Goal: Use online tool/utility: Utilize a website feature to perform a specific function

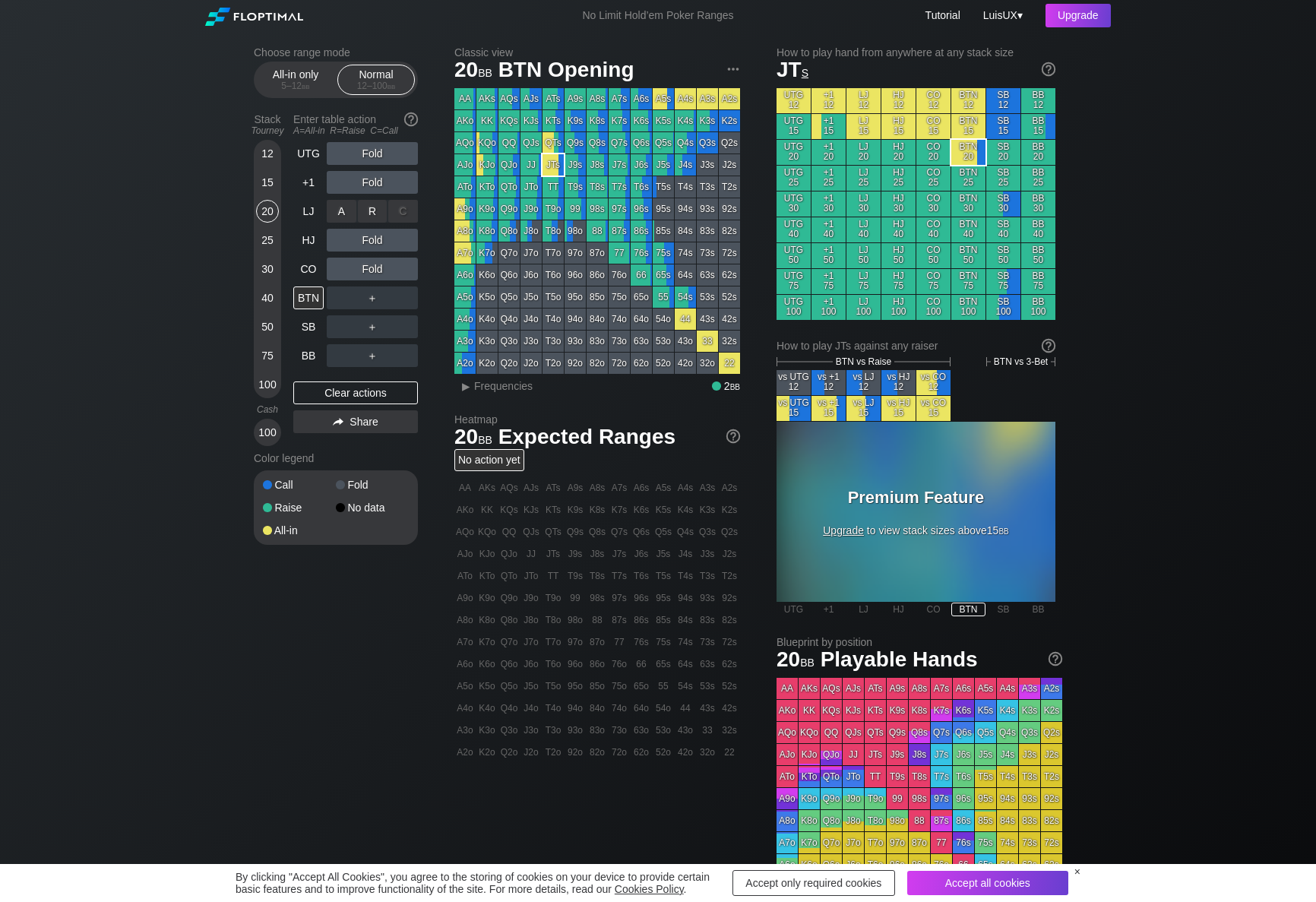
click at [401, 209] on div "C ✕" at bounding box center [403, 211] width 30 height 23
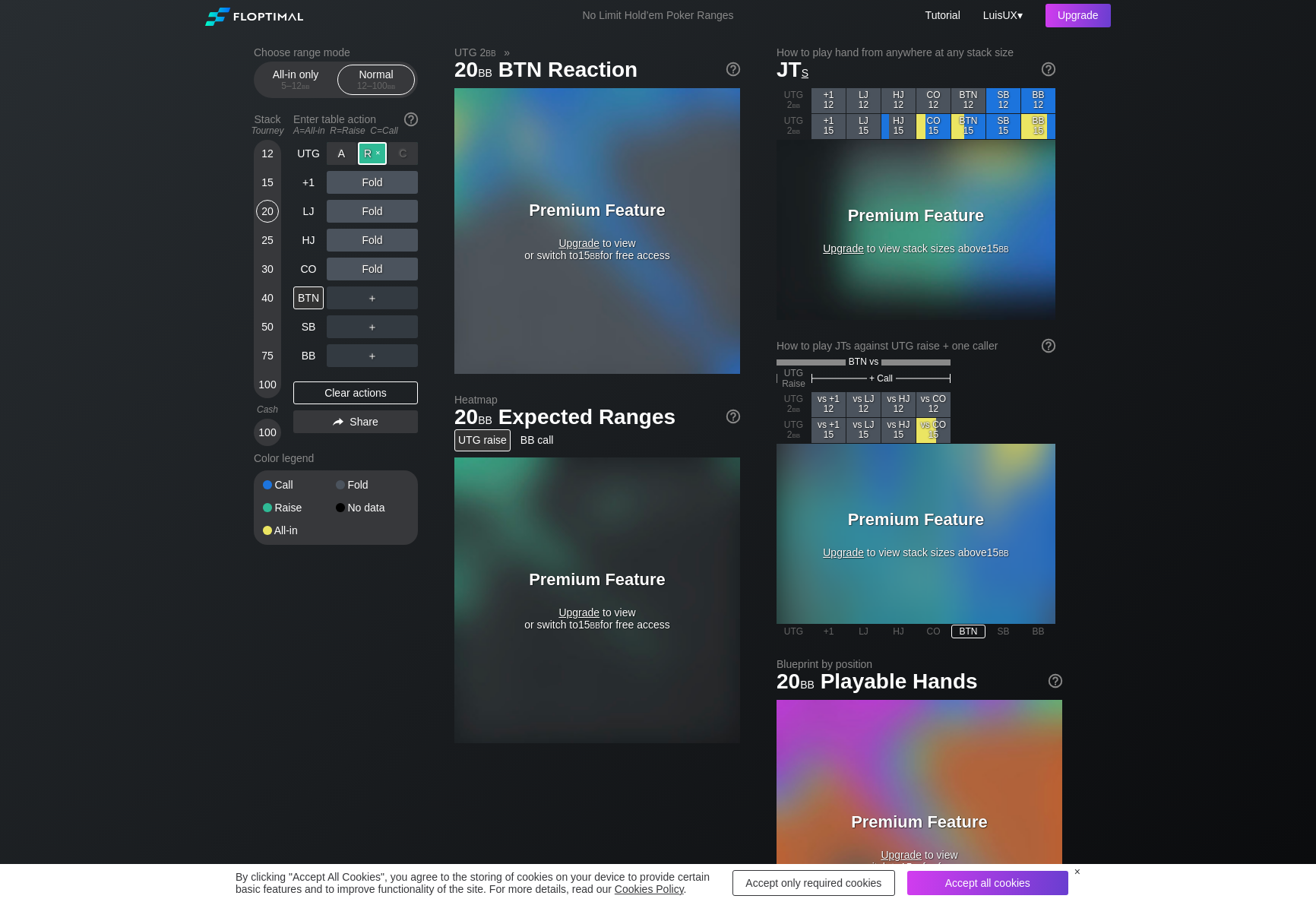
click at [375, 154] on div "R ✕" at bounding box center [373, 153] width 30 height 23
click at [398, 180] on div "C ✕" at bounding box center [403, 182] width 30 height 23
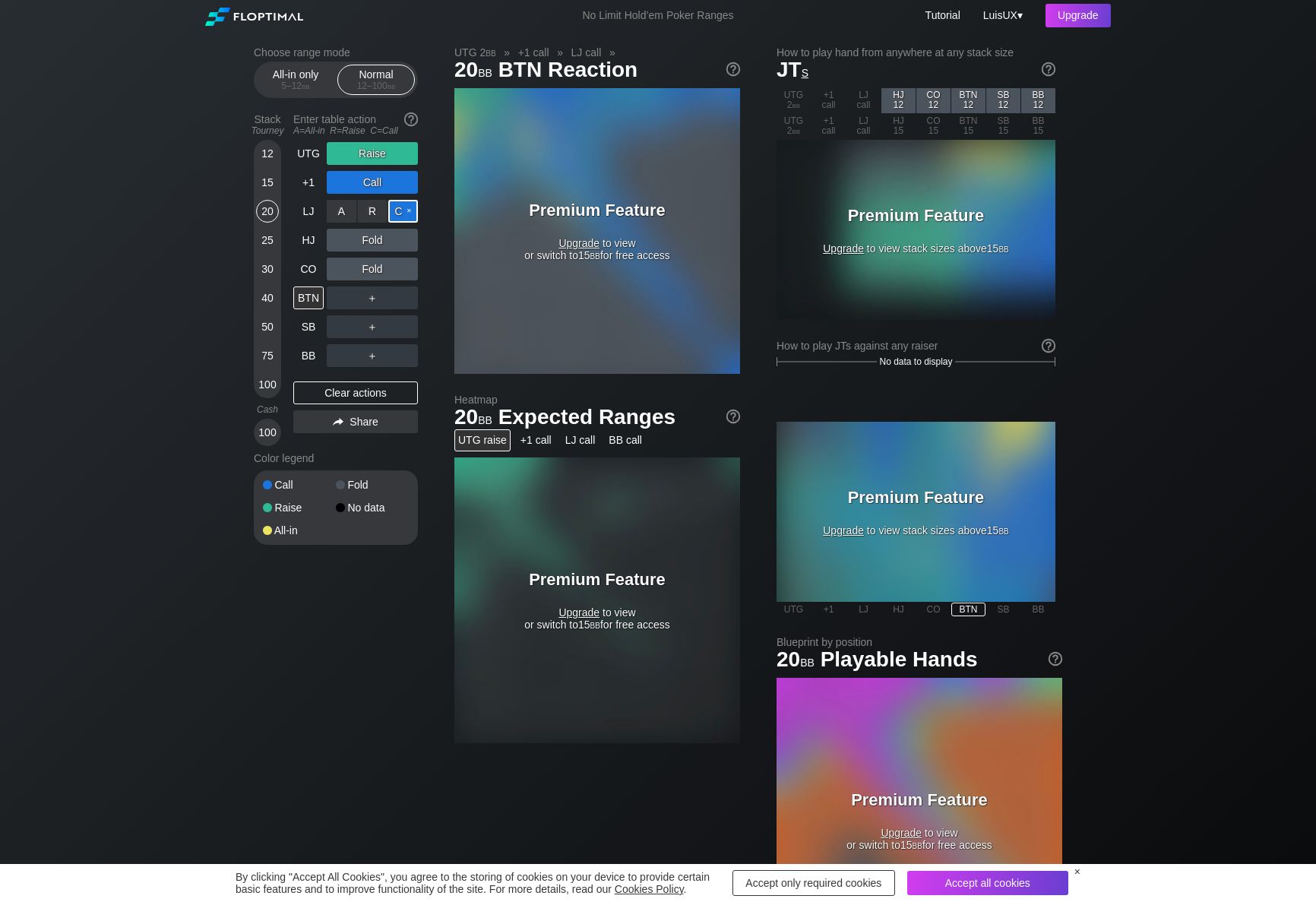
click at [407, 214] on div "C ✕" at bounding box center [403, 211] width 30 height 23
click at [403, 237] on div "C ✕" at bounding box center [403, 240] width 30 height 23
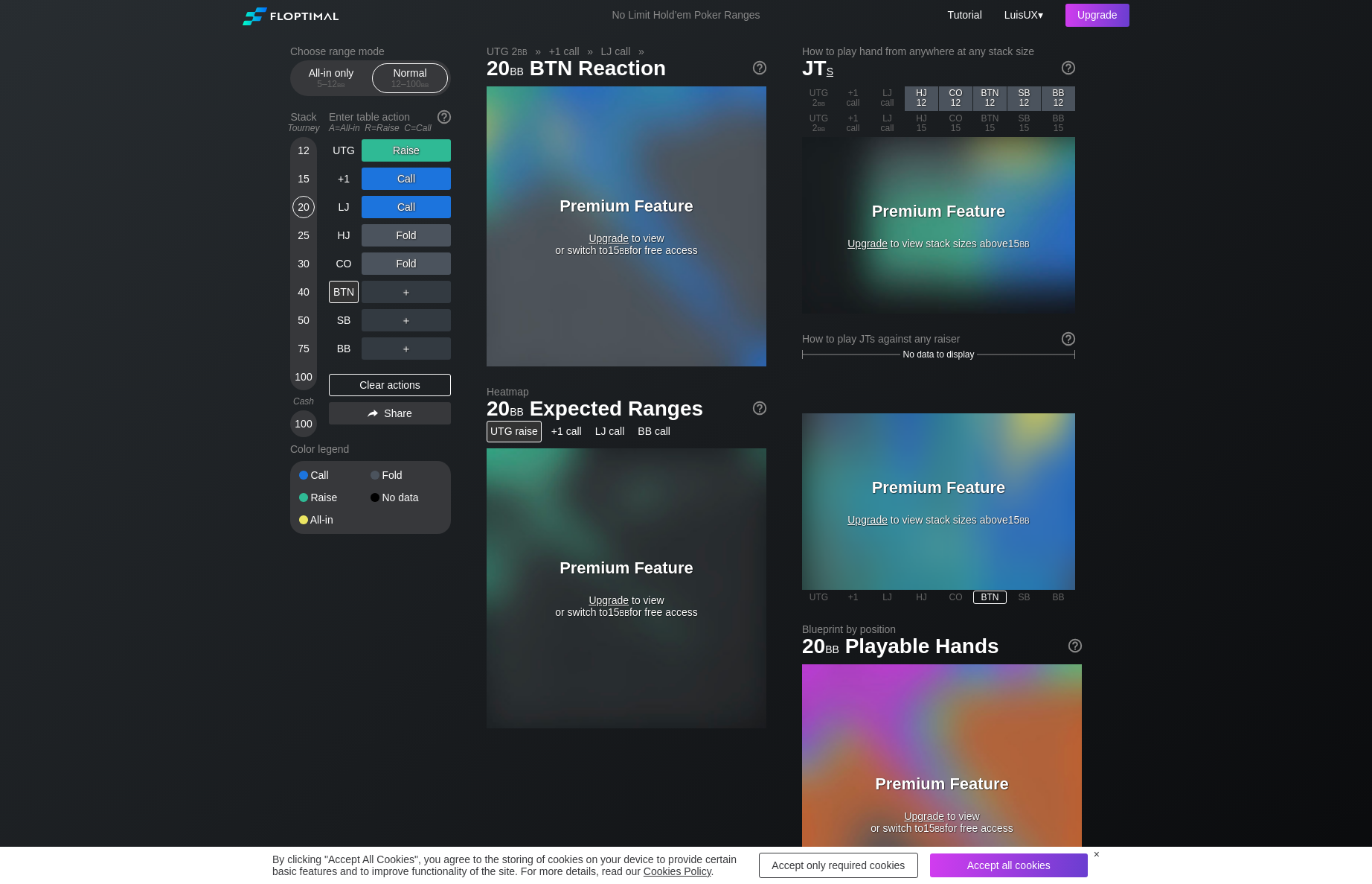
click at [620, 614] on span "bb" at bounding box center [624, 612] width 9 height 12
click at [602, 606] on div "Premium Feature Upgrade to view or switch to 15 bb for free access" at bounding box center [627, 588] width 186 height 60
click at [611, 613] on div "Premium Feature Upgrade to view or switch to 15 bb for free access" at bounding box center [627, 588] width 186 height 60
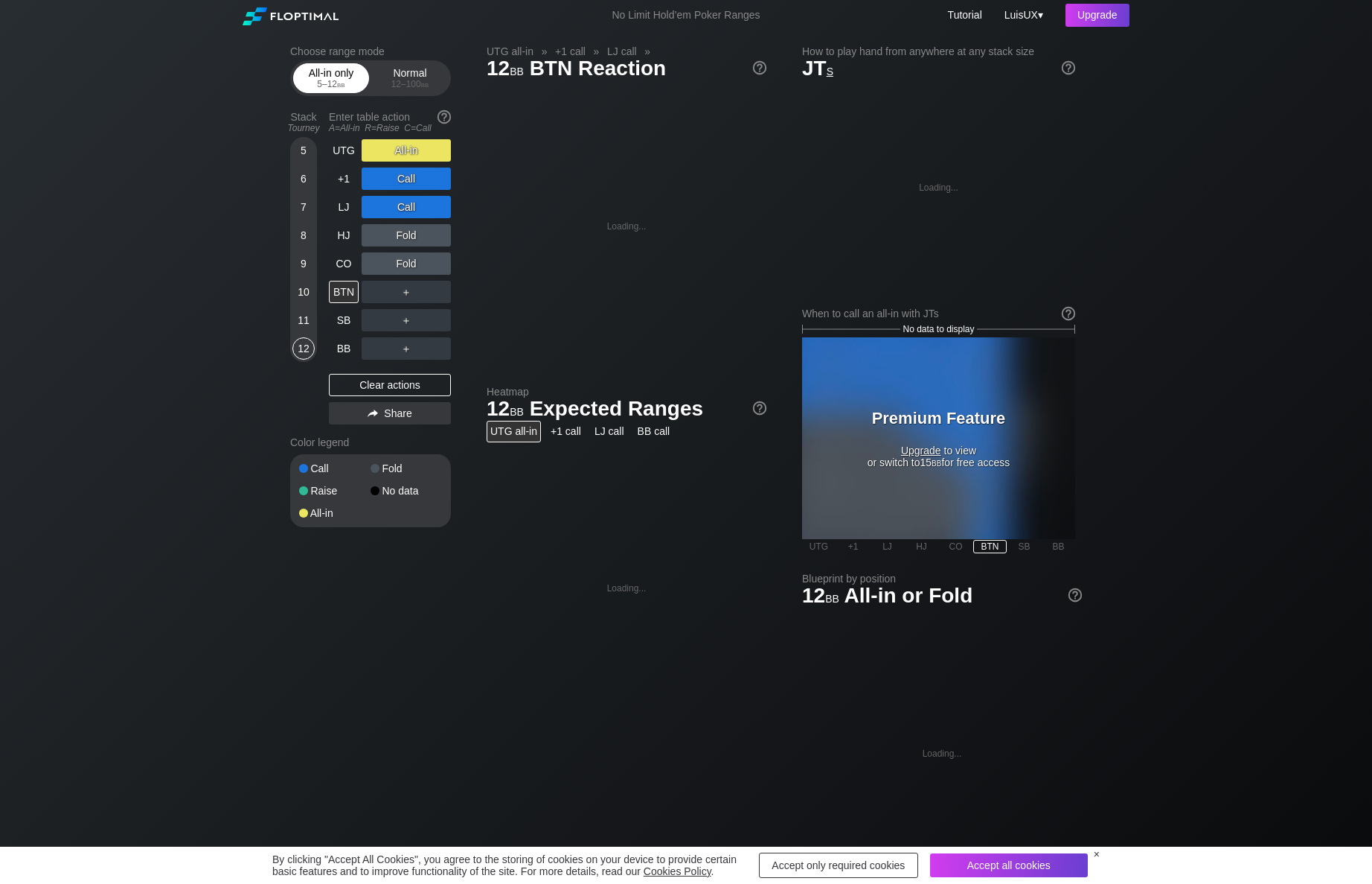
click at [322, 79] on div "5 – 12 bb" at bounding box center [330, 84] width 62 height 10
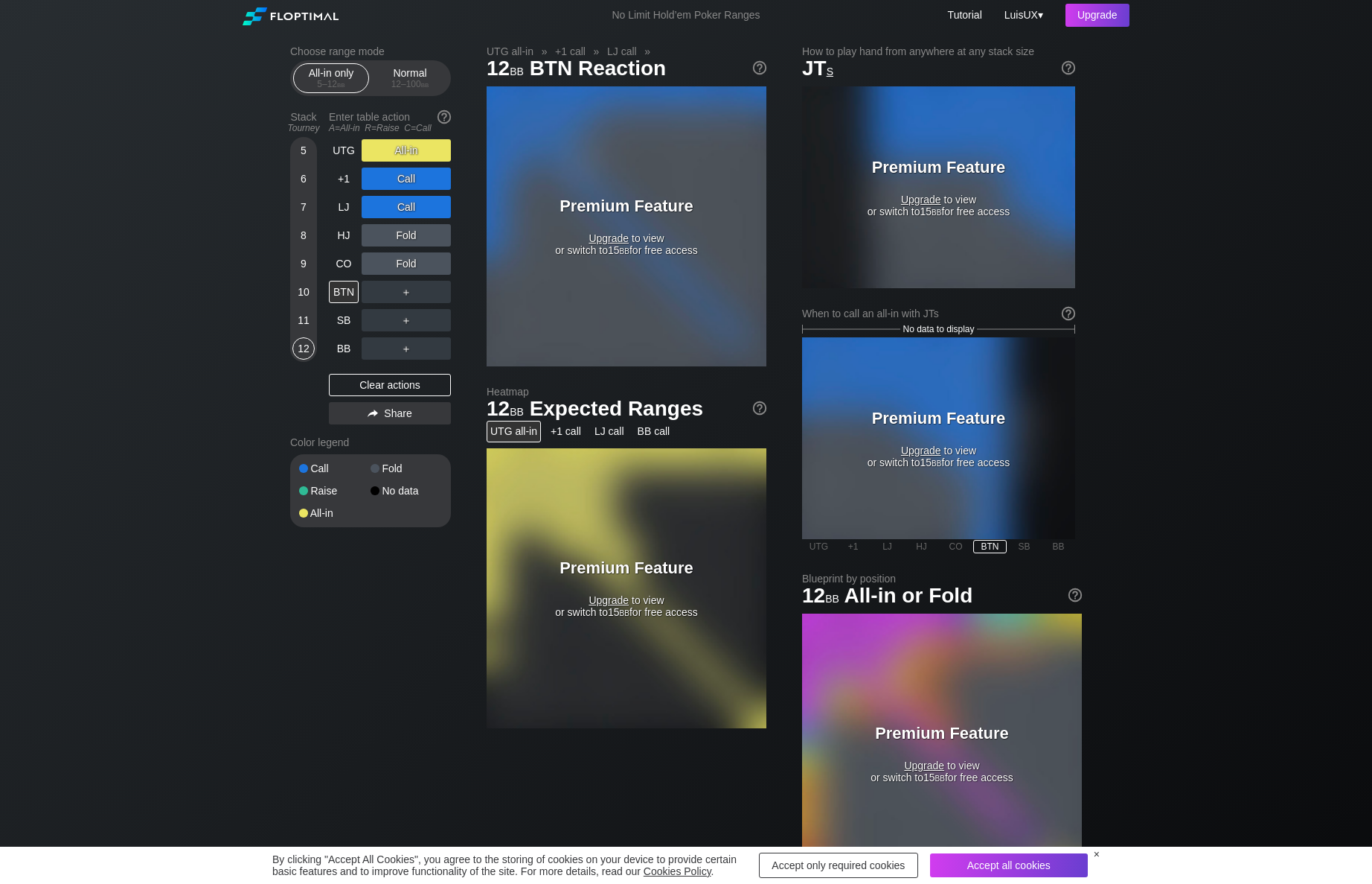
click at [594, 609] on div "Premium Feature Upgrade to view or switch to 15 bb for free access" at bounding box center [627, 588] width 186 height 60
click at [508, 56] on div "12 bb BTN Reaction" at bounding box center [627, 67] width 280 height 25
click at [507, 67] on span "12 bb" at bounding box center [505, 69] width 42 height 25
click at [399, 64] on div "Normal 12 – 100 bb" at bounding box center [410, 78] width 68 height 28
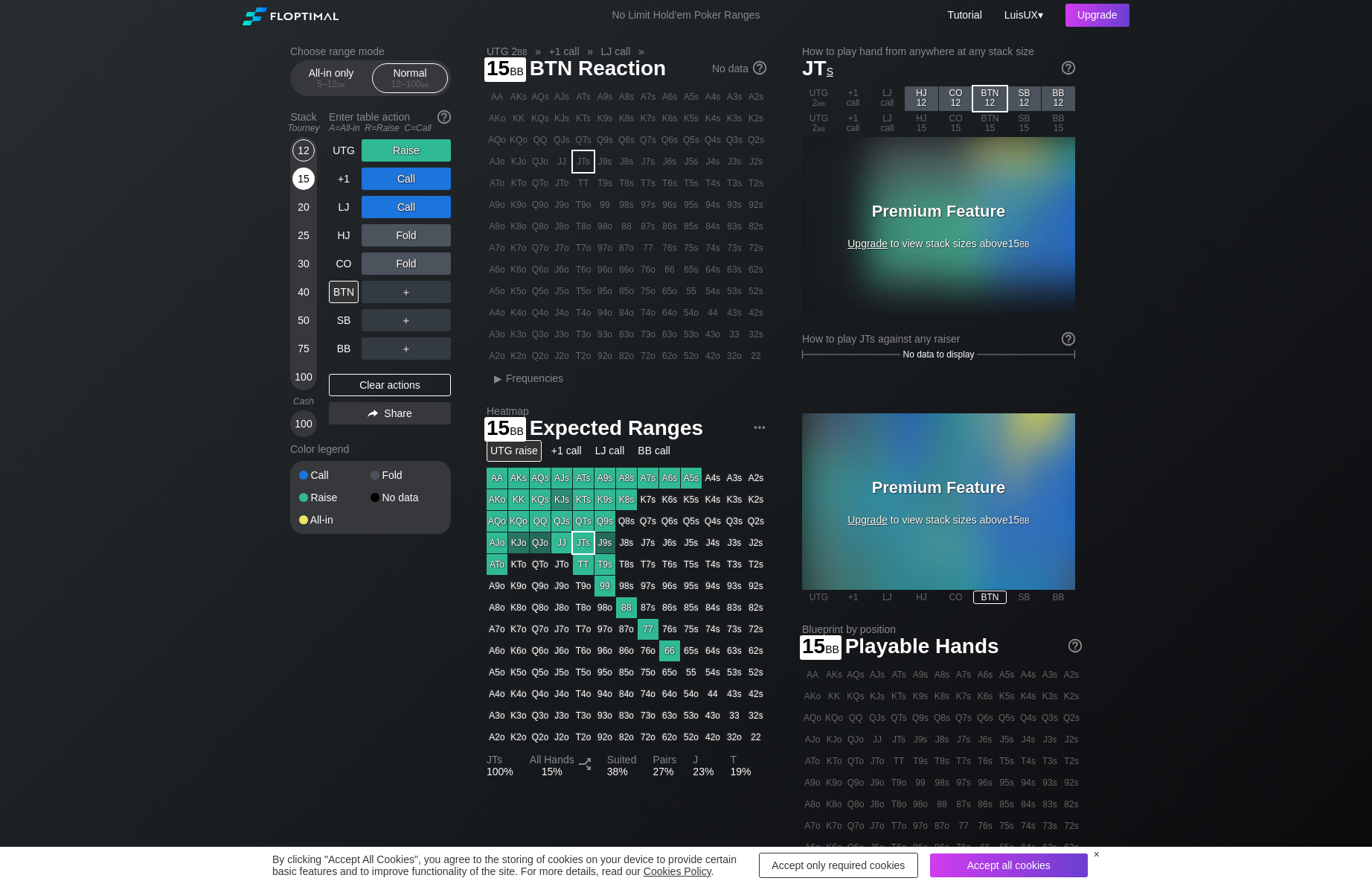
click at [303, 182] on div "15" at bounding box center [304, 179] width 22 height 22
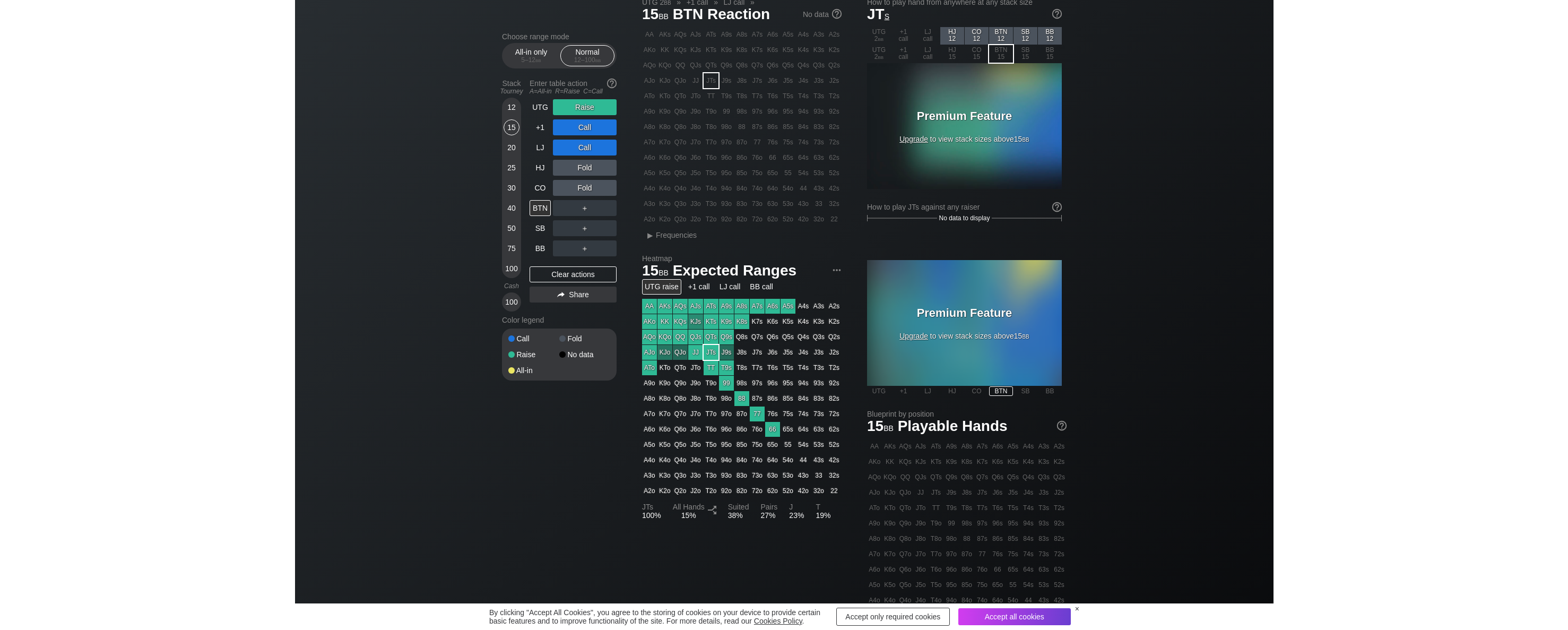
scroll to position [2, 0]
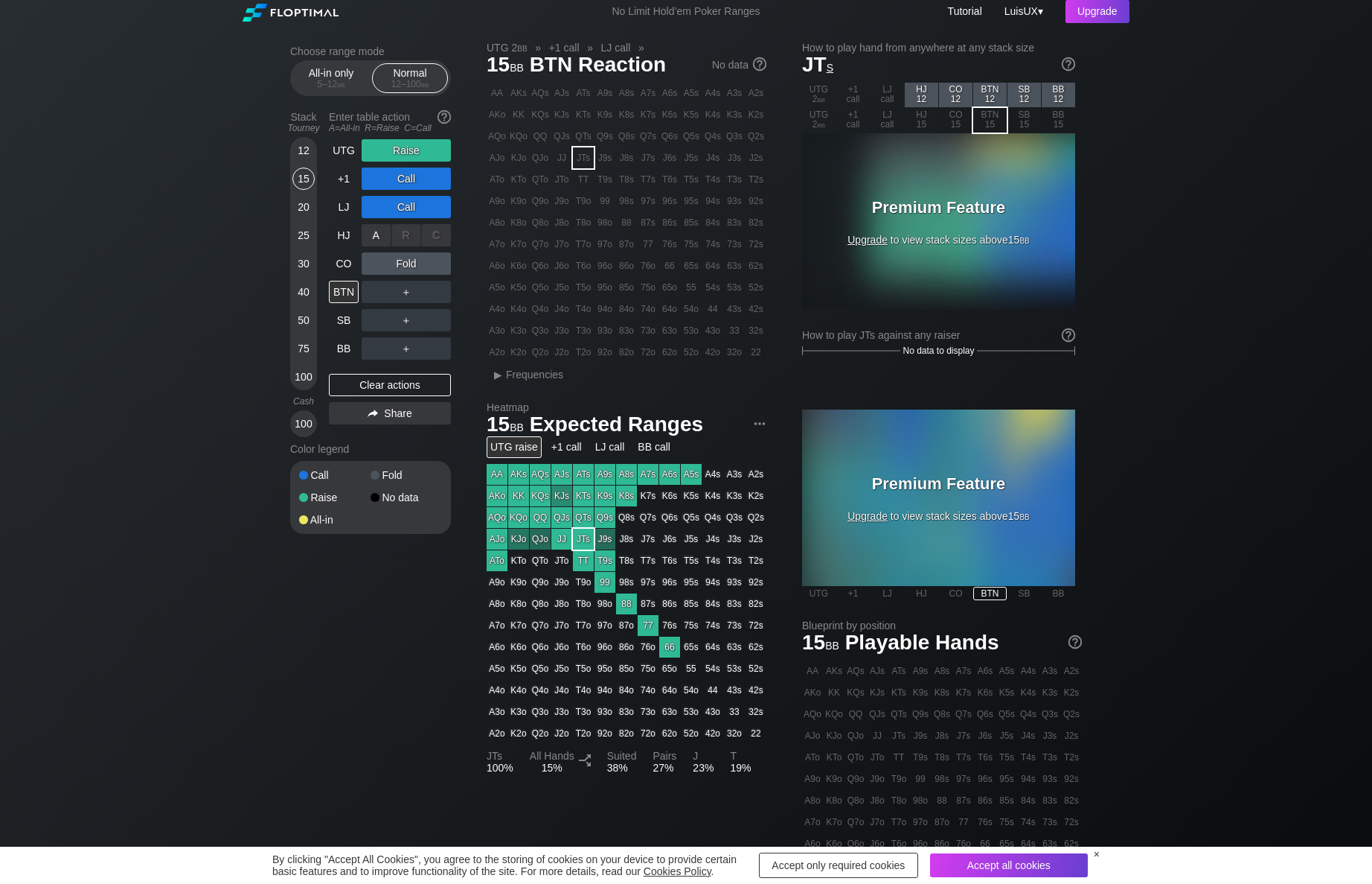
click at [429, 234] on div "C ✕" at bounding box center [436, 235] width 29 height 22
click at [382, 240] on div "A ✕" at bounding box center [377, 235] width 29 height 22
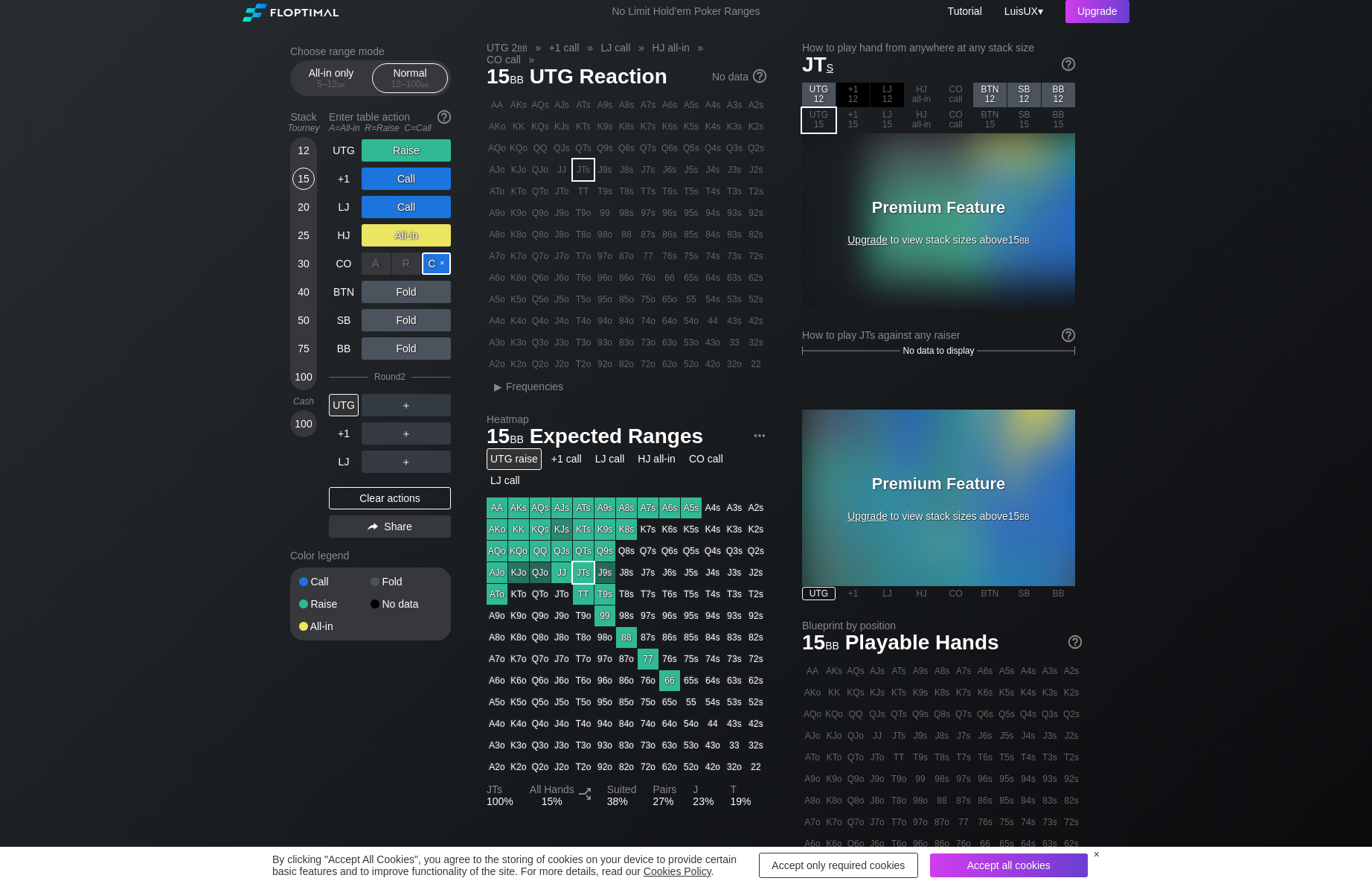
click at [440, 270] on div "C ✕" at bounding box center [436, 264] width 29 height 22
click at [438, 287] on div "C ✕" at bounding box center [436, 292] width 29 height 22
click at [431, 327] on div "C ✕" at bounding box center [436, 320] width 29 height 22
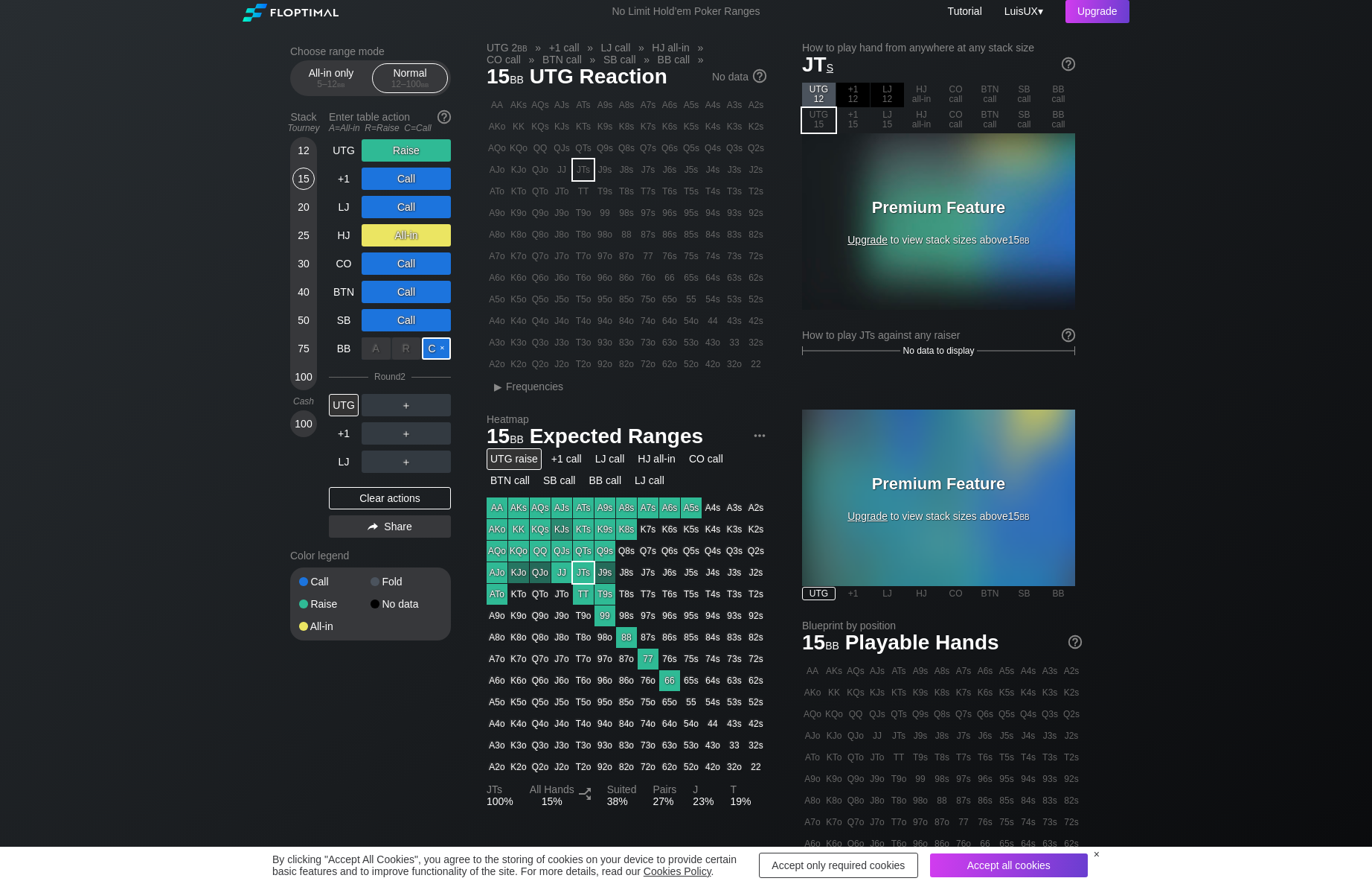
click at [431, 337] on div "C ✕" at bounding box center [436, 348] width 29 height 22
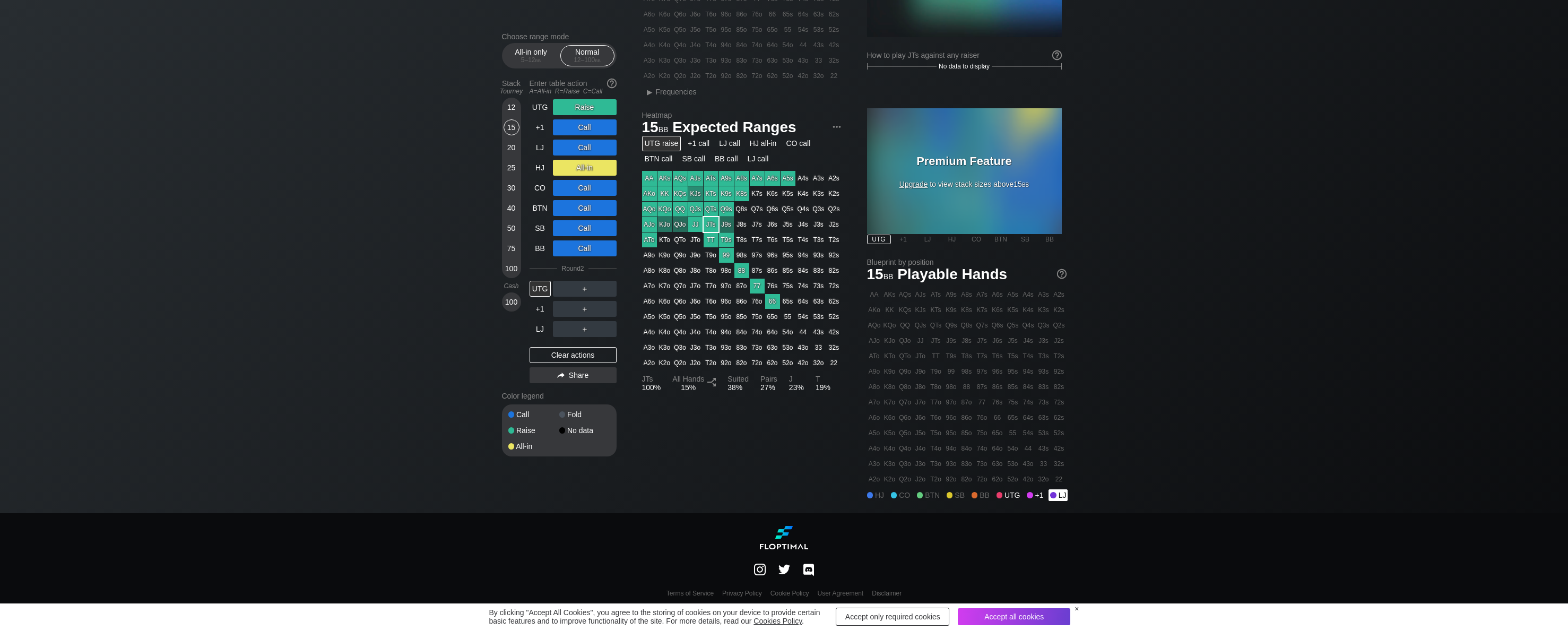
scroll to position [180, 0]
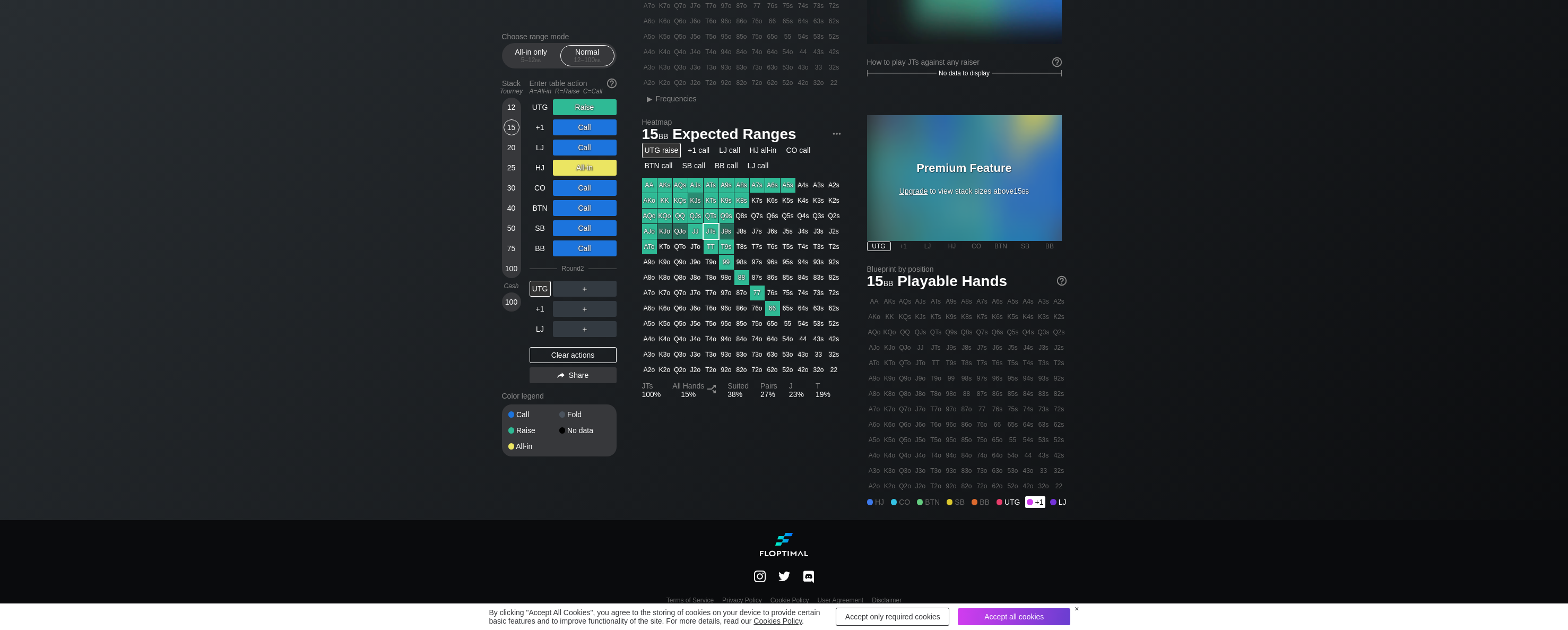
click at [919, 506] on div "+1" at bounding box center [1035, 502] width 19 height 12
click at [919, 505] on div "UTG" at bounding box center [1009, 502] width 27 height 12
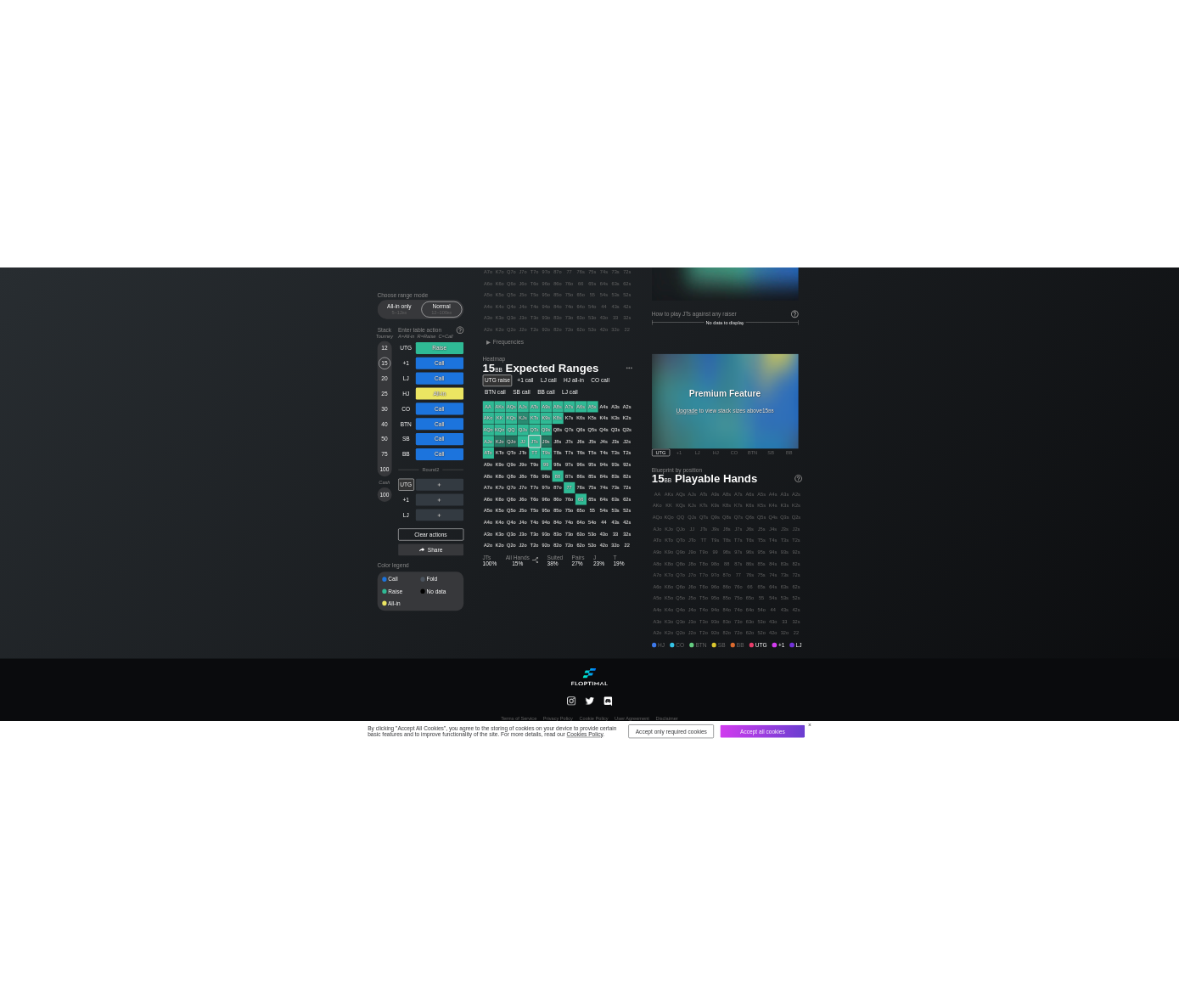
scroll to position [0, 0]
